Goal: Information Seeking & Learning: Learn about a topic

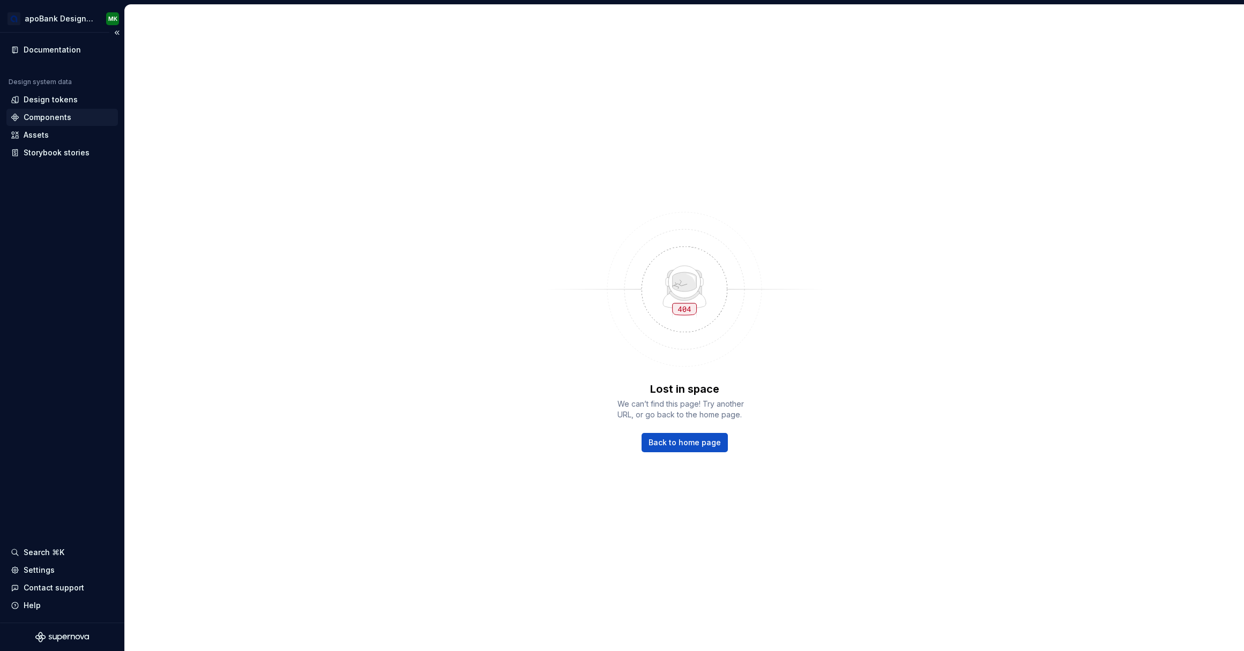
click at [40, 116] on div "Components" at bounding box center [48, 117] width 48 height 11
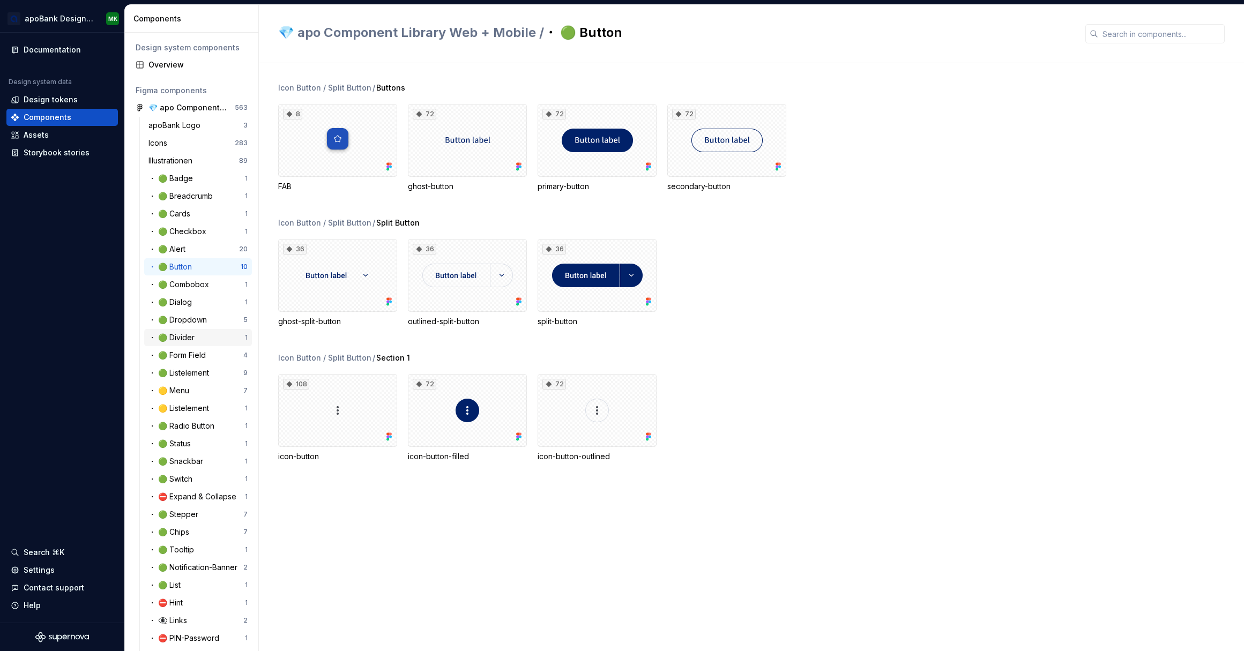
click at [194, 338] on div "・ 🟢 Divider" at bounding box center [173, 337] width 50 height 11
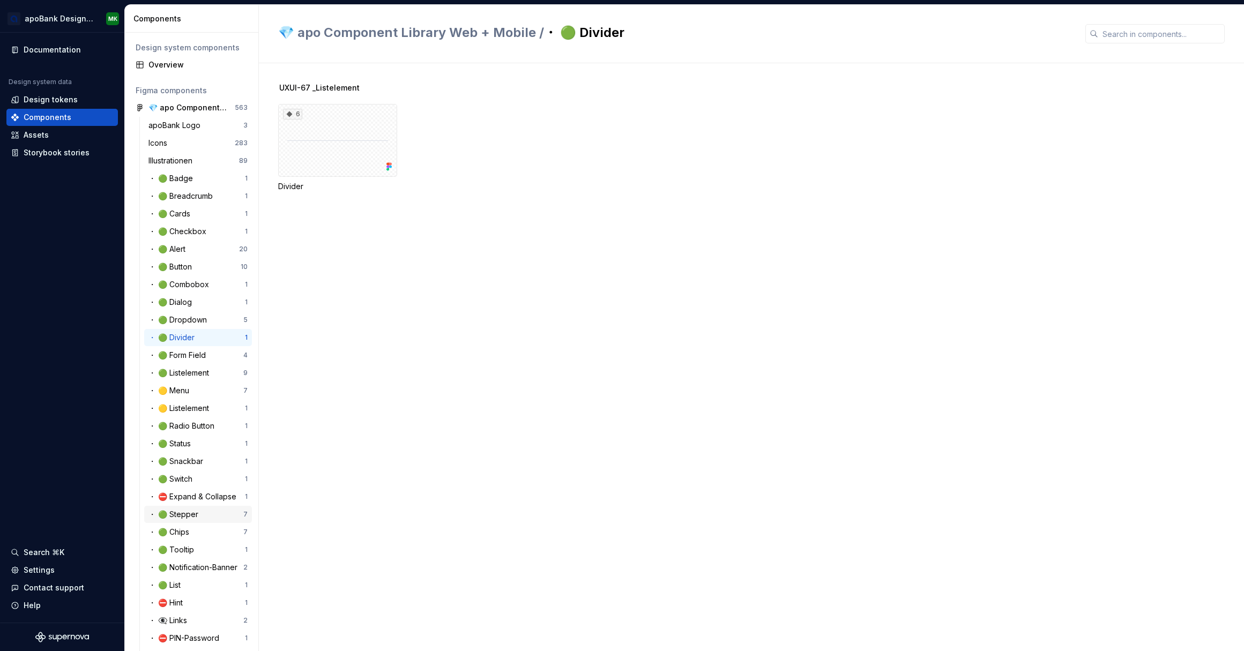
click at [196, 511] on div "・ 🟢 Stepper" at bounding box center [175, 514] width 54 height 11
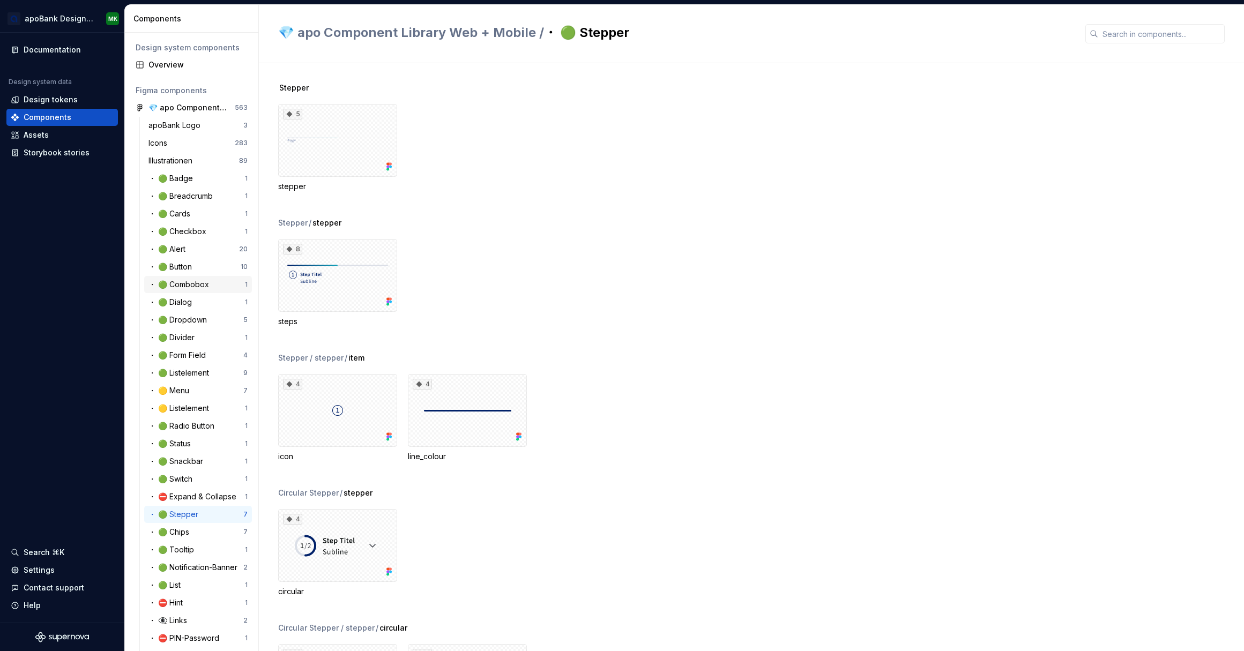
click at [191, 281] on div "・ 🟢 Combobox" at bounding box center [180, 284] width 65 height 11
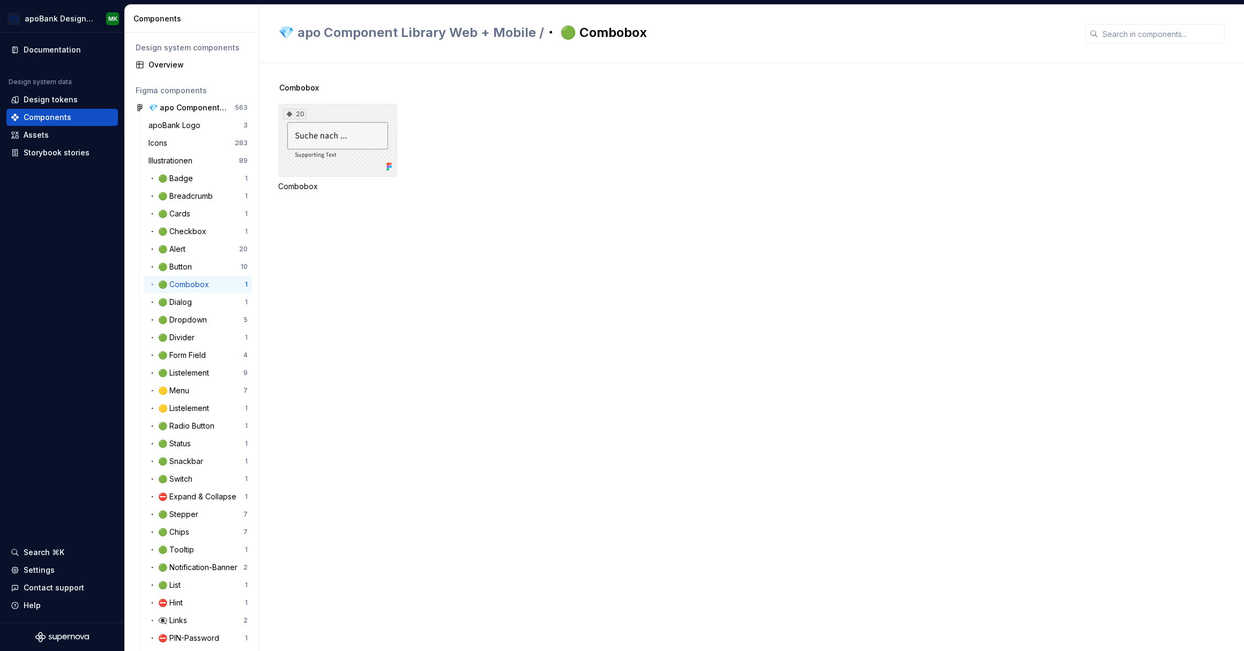
click at [344, 135] on div "20" at bounding box center [337, 140] width 119 height 73
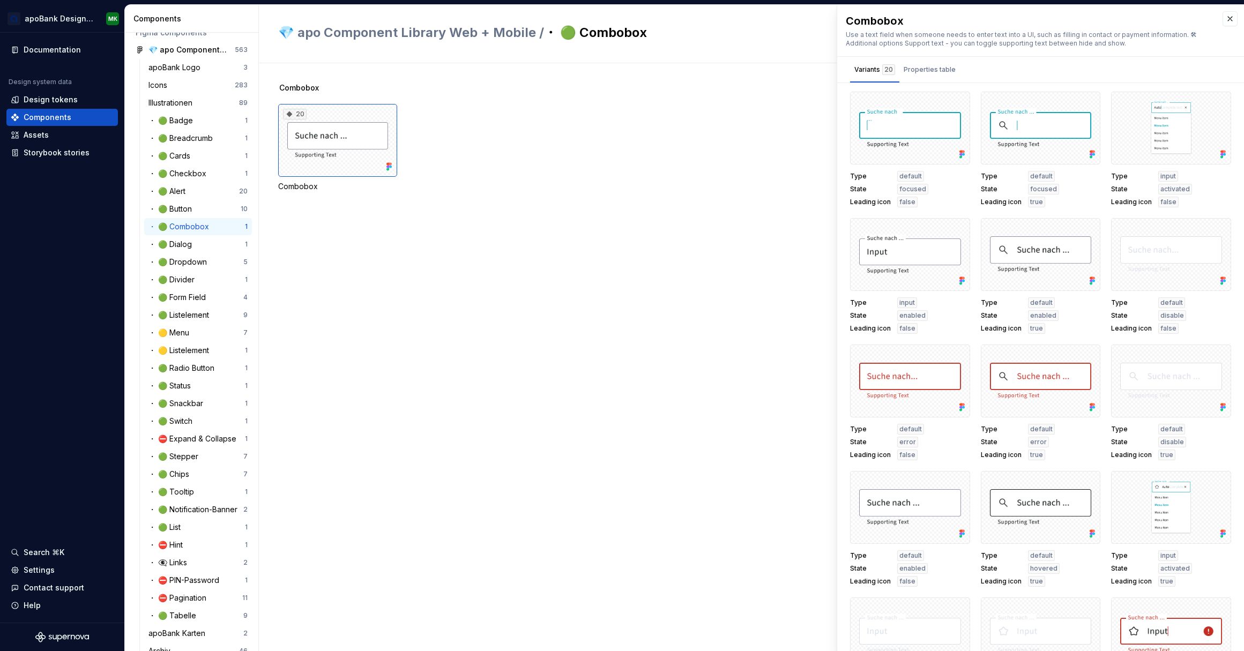
scroll to position [41, 0]
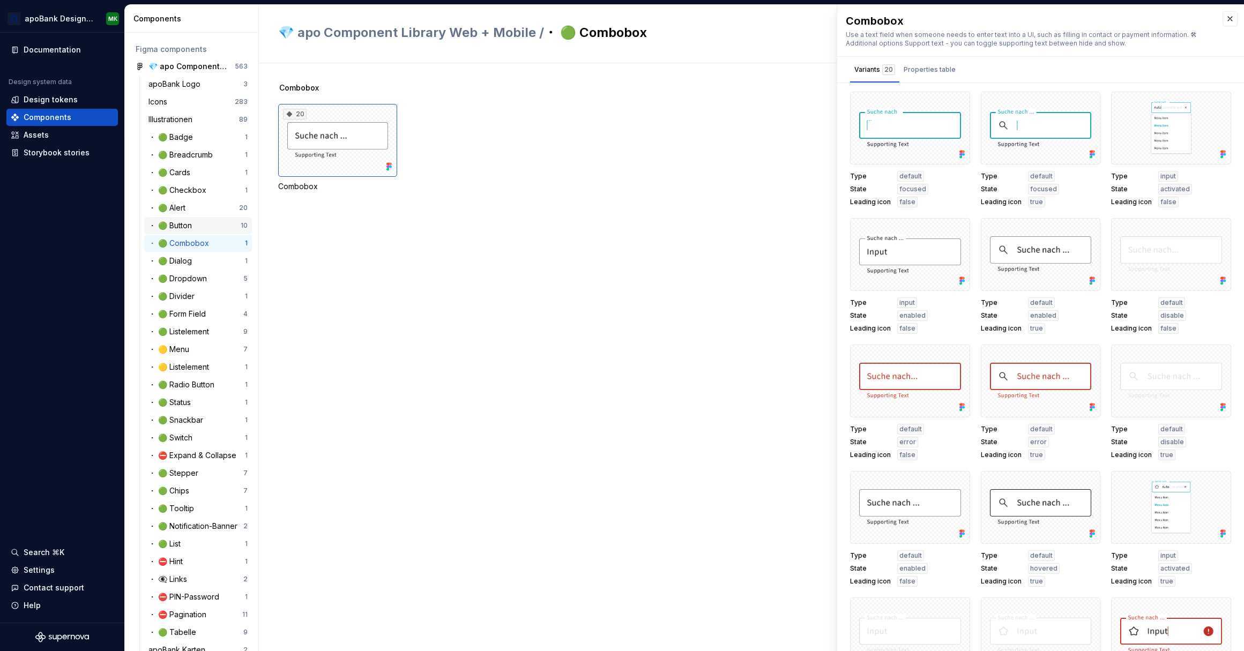
drag, startPoint x: 210, startPoint y: 223, endPoint x: 227, endPoint y: 221, distance: 16.7
click at [210, 223] on div "・ 🟢 Button" at bounding box center [194, 225] width 92 height 11
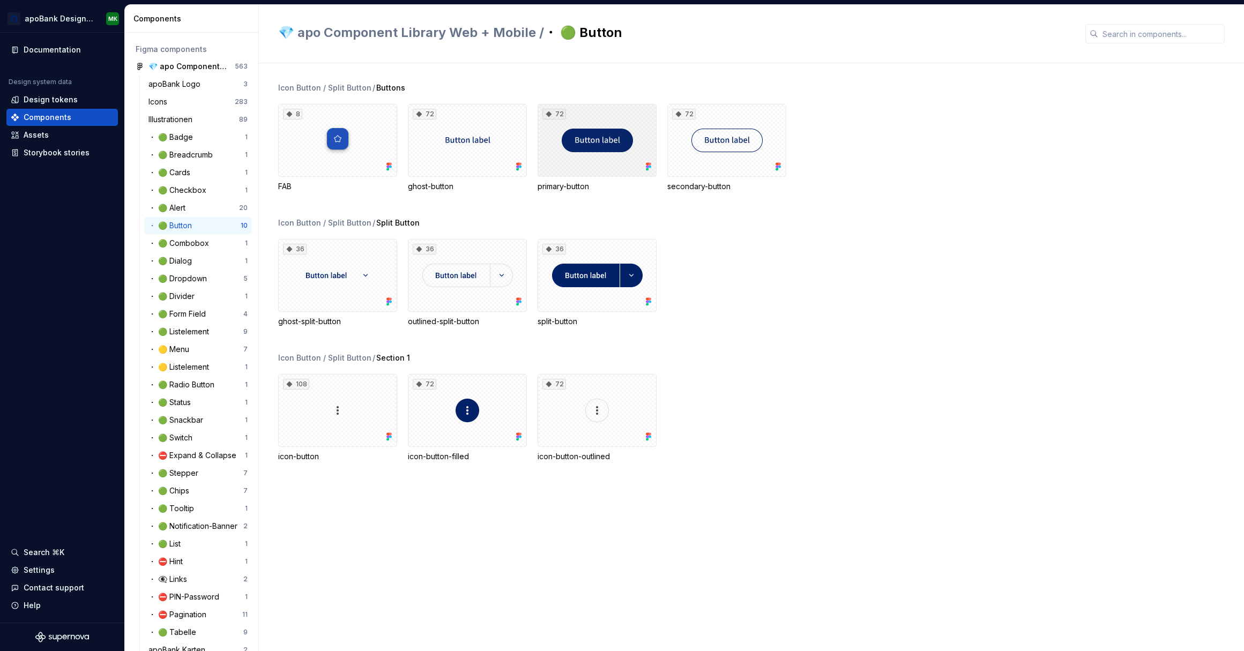
click at [607, 172] on div "72" at bounding box center [597, 140] width 119 height 73
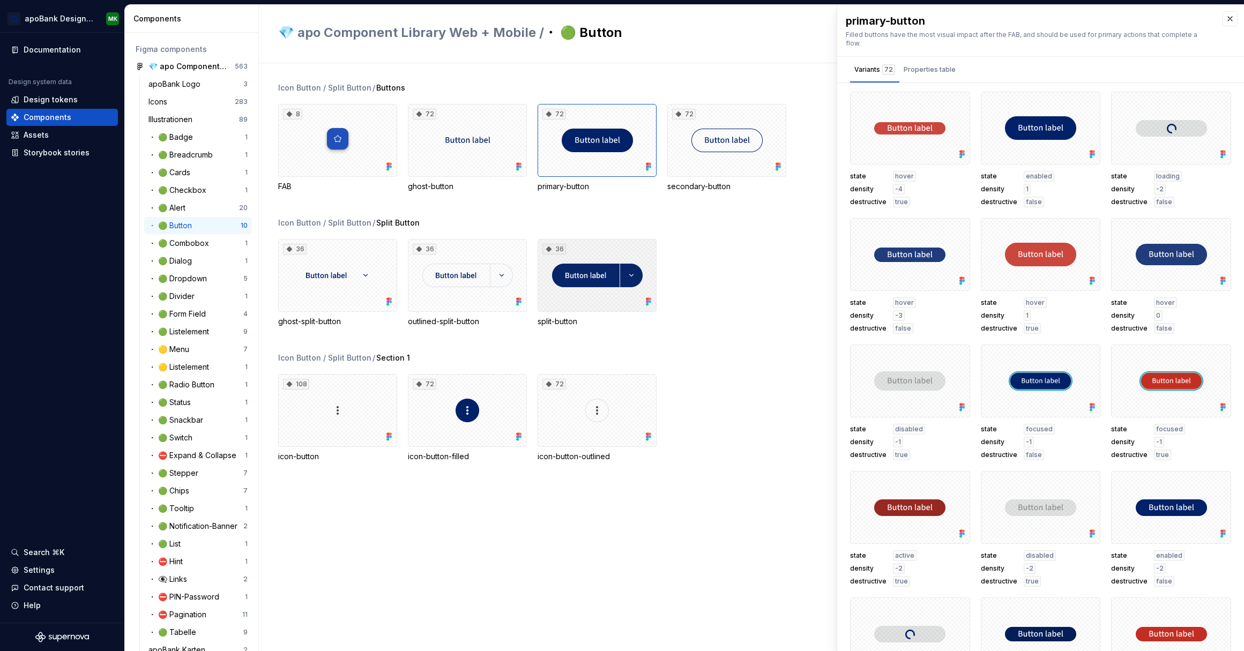
click at [595, 300] on div "36" at bounding box center [597, 275] width 119 height 73
